Goal: Task Accomplishment & Management: Complete application form

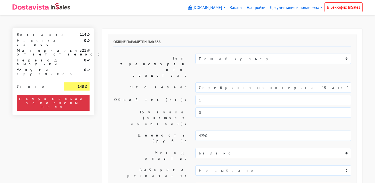
select select "11:00"
select select "20:00"
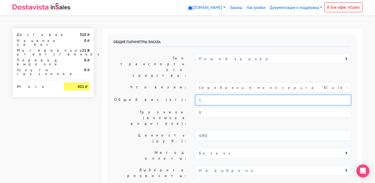
click at [246, 95] on input "1" at bounding box center [273, 100] width 156 height 10
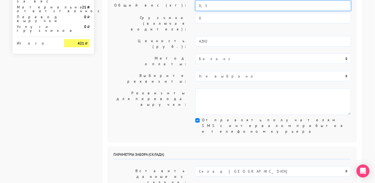
scroll to position [101, 0]
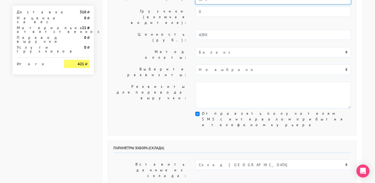
type input "0,5"
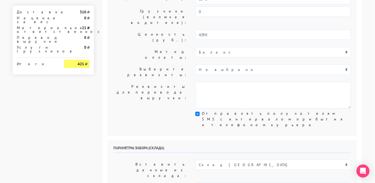
select select "14.10.2025"
select select "15:00"
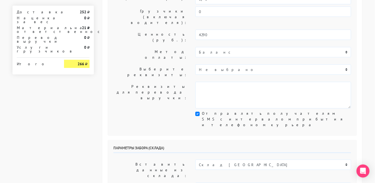
select select "18:00"
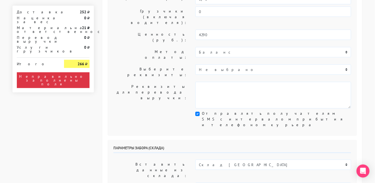
type input "Менджер"
type input "9234443831"
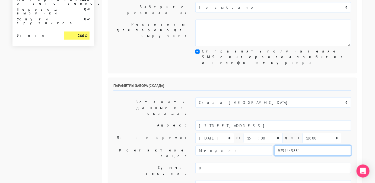
scroll to position [163, 0]
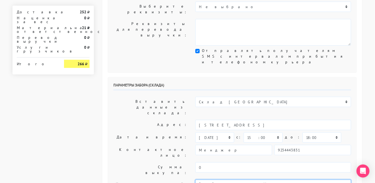
type textarea "Работаем с 11 утра, забрать раньше нельзя. магазин Sbleskom"
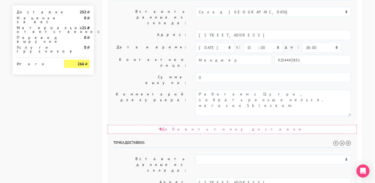
scroll to position [264, 0]
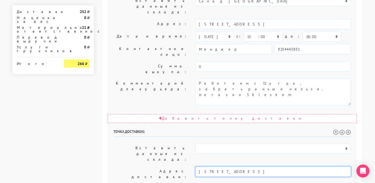
drag, startPoint x: 279, startPoint y: 88, endPoint x: 187, endPoint y: 82, distance: 92.7
click at [187, 166] on div "Адрес доставки: Санкт-Петербург, СПб, оптиков, д50, к.2, кВ 58" at bounding box center [232, 173] width 246 height 15
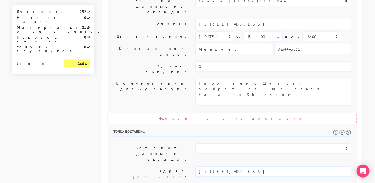
paste textarea "Санкт-Петербург, СПб, оптиков, д50, к.2, кВ 58"
type textarea "Позвонить получателю за 1 час.Санкт-Петербург, СПб, оптиков, д50, к.2, кВ 58"
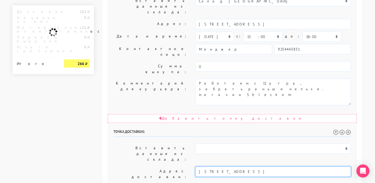
click at [290, 166] on input "Санкт-Петербург, СПб, оптиков, д50, к.2, кВ 58" at bounding box center [273, 171] width 156 height 10
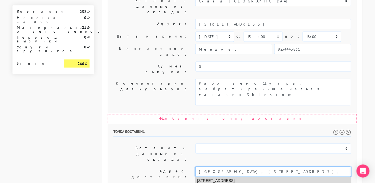
click at [268, 177] on li "Санкт-Петербург, улица Оптиков, 50 к2" at bounding box center [273, 180] width 155 height 7
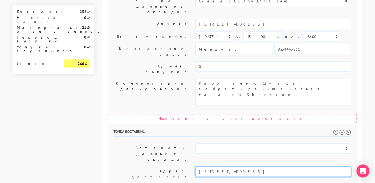
type input "Санкт-Петербург, улица Оптиков, 50 к2"
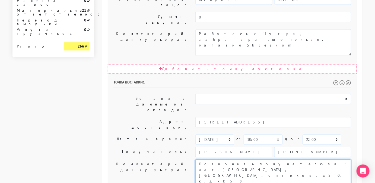
scroll to position [314, 0]
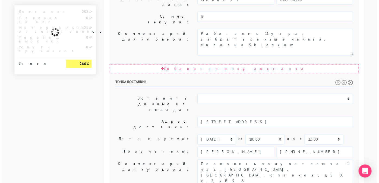
scroll to position [0, 0]
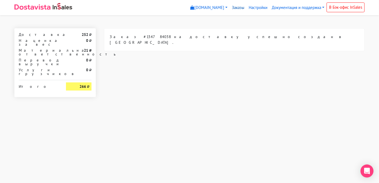
click at [236, 5] on link "Заказы" at bounding box center [237, 7] width 17 height 11
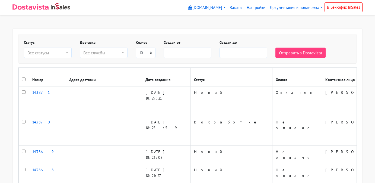
select select
